Goal: Information Seeking & Learning: Learn about a topic

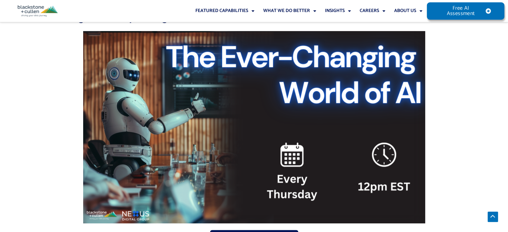
scroll to position [368, 0]
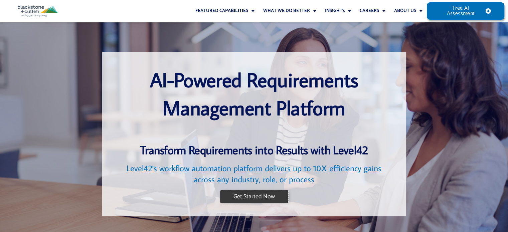
click at [235, 197] on span "Get Started Now" at bounding box center [254, 197] width 41 height 6
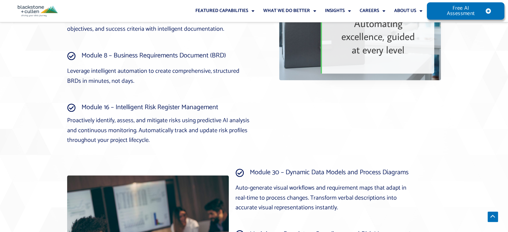
scroll to position [1058, 0]
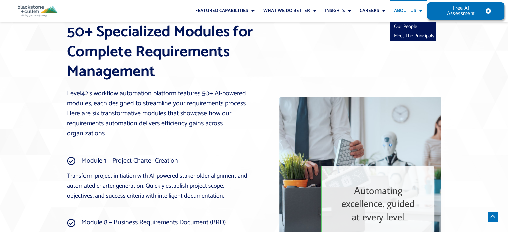
click at [412, 11] on link "About Us" at bounding box center [408, 11] width 37 height 22
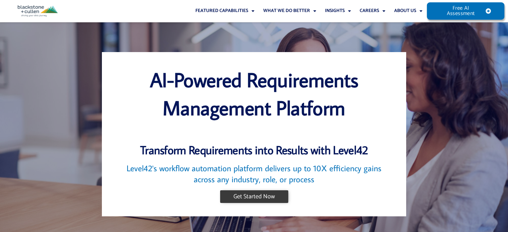
click at [262, 198] on span "Get Started Now" at bounding box center [254, 197] width 41 height 6
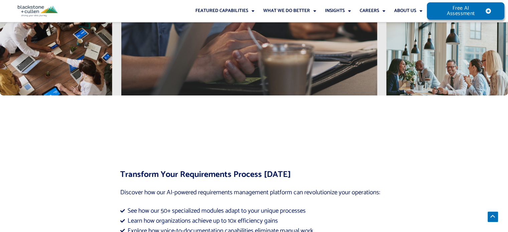
scroll to position [2404, 0]
